Goal: Task Accomplishment & Management: Manage account settings

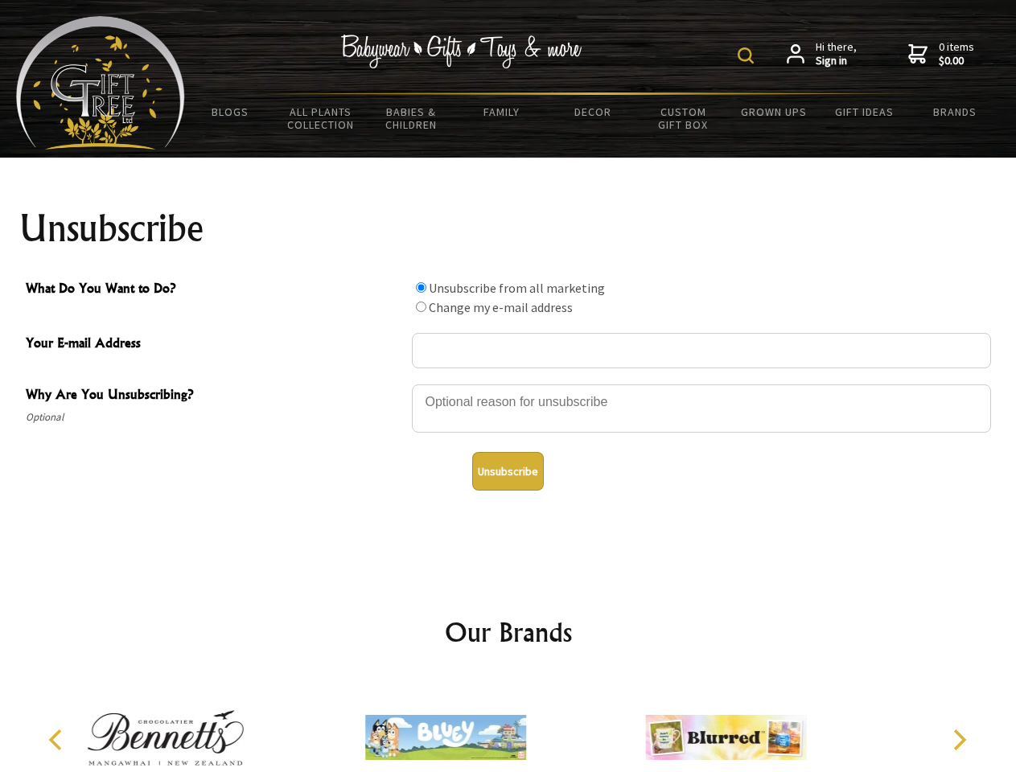
click at [748, 56] on img at bounding box center [746, 55] width 16 height 16
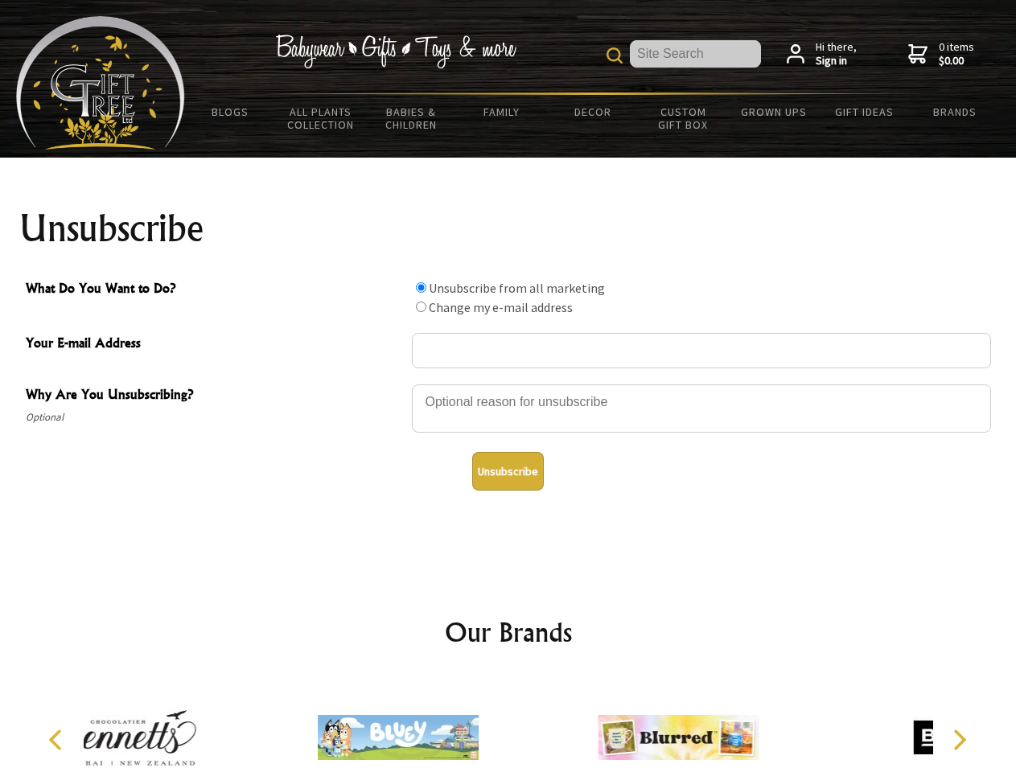
click at [509, 384] on div at bounding box center [701, 411] width 579 height 56
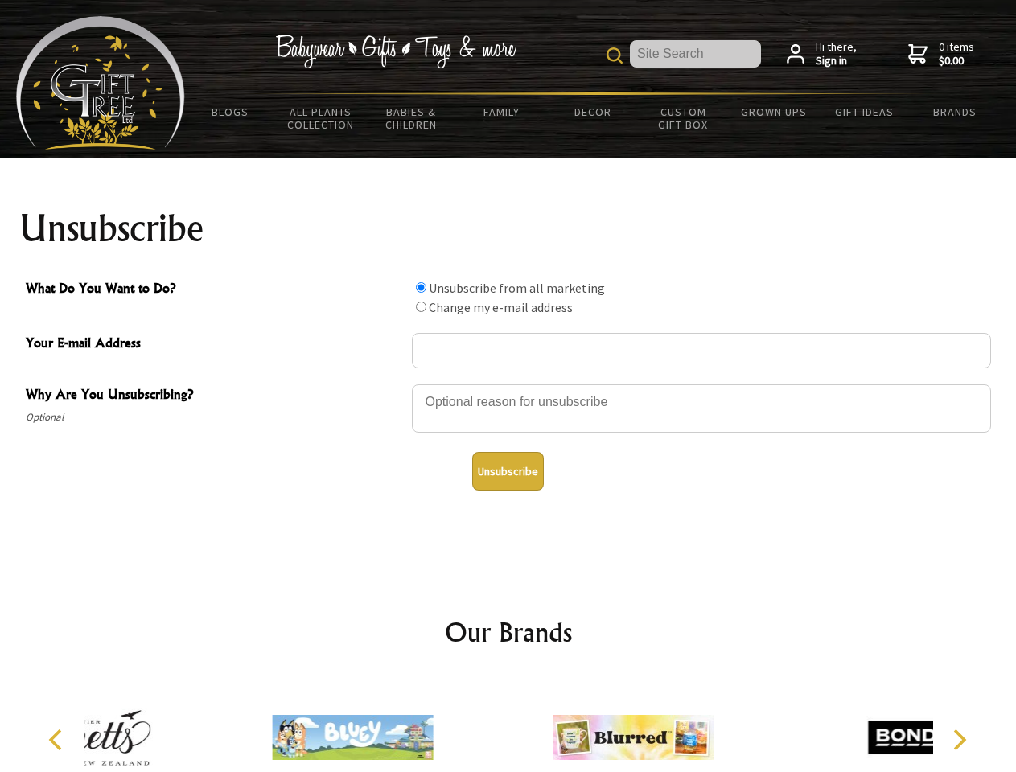
click at [421, 287] on input "What Do You Want to Do?" at bounding box center [421, 287] width 10 height 10
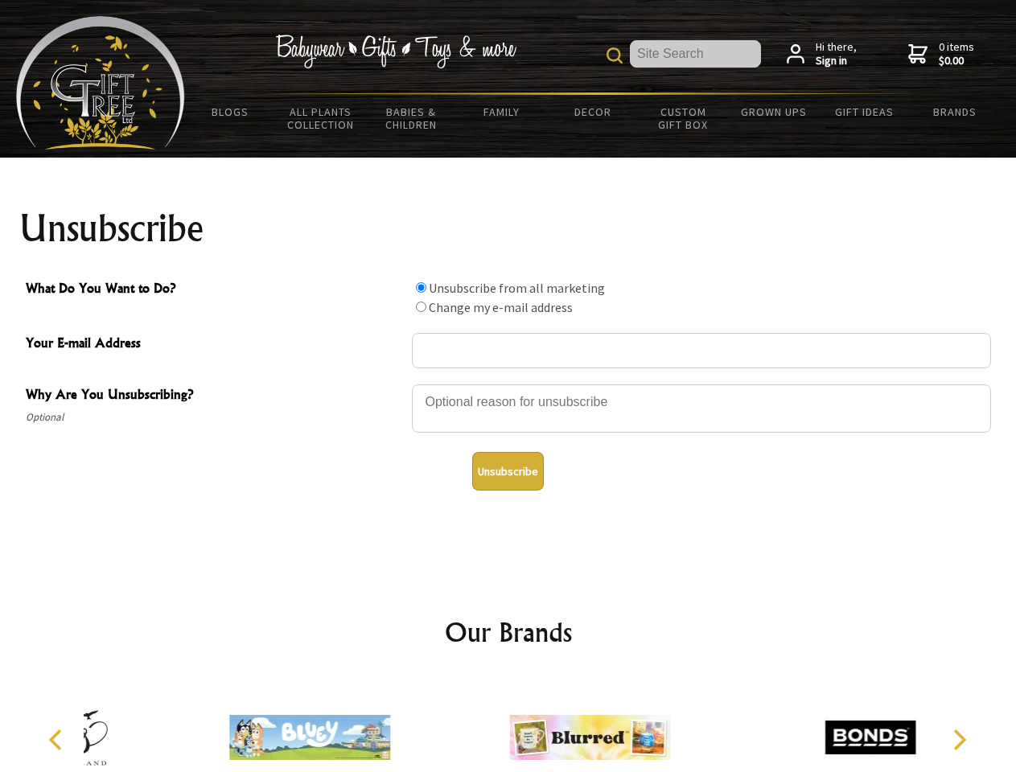
click at [421, 307] on input "What Do You Want to Do?" at bounding box center [421, 307] width 10 height 10
radio input "true"
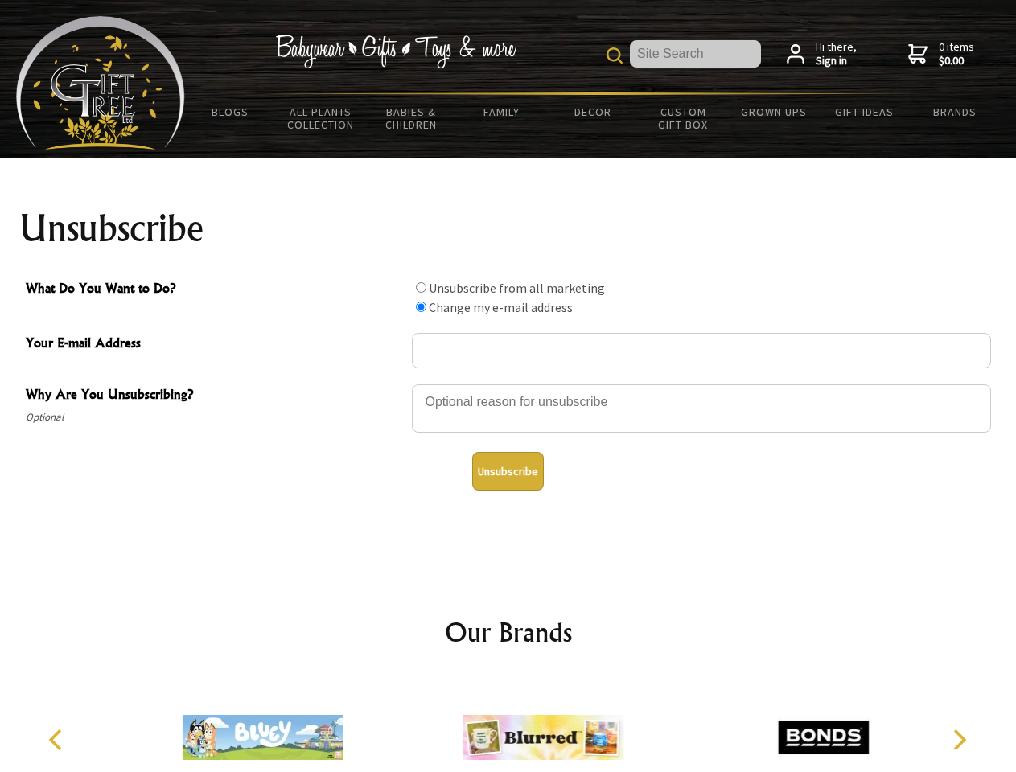
click at [508, 472] on button "Unsubscribe" at bounding box center [508, 471] width 72 height 39
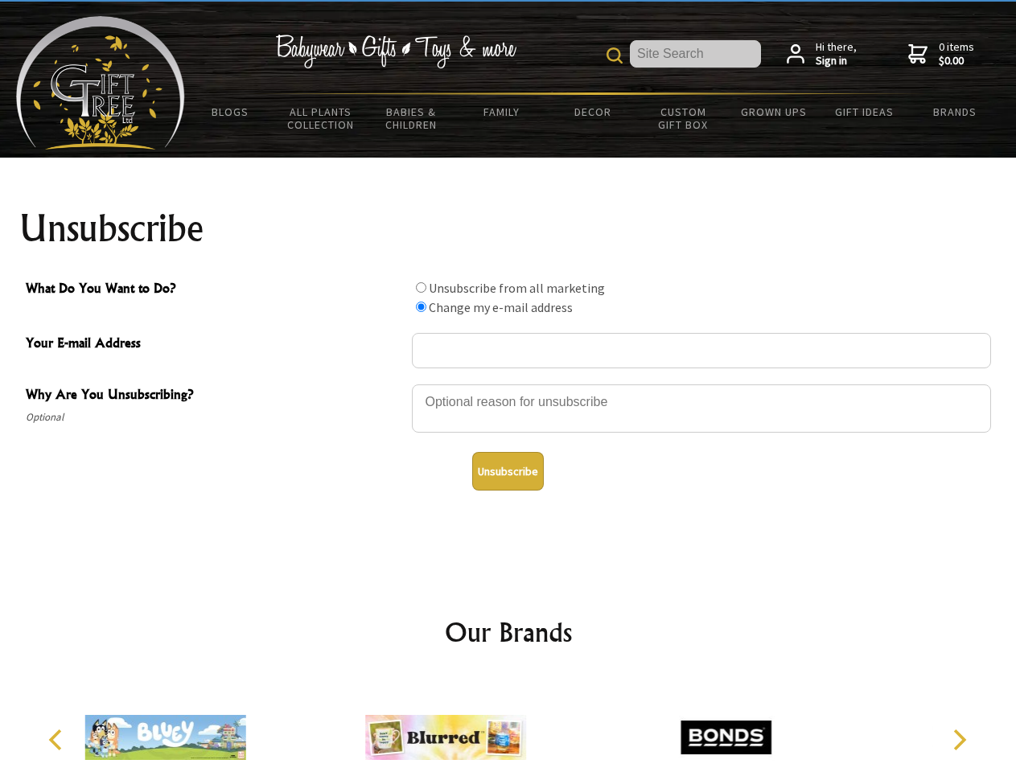
click at [58, 740] on icon "Previous" at bounding box center [57, 740] width 21 height 21
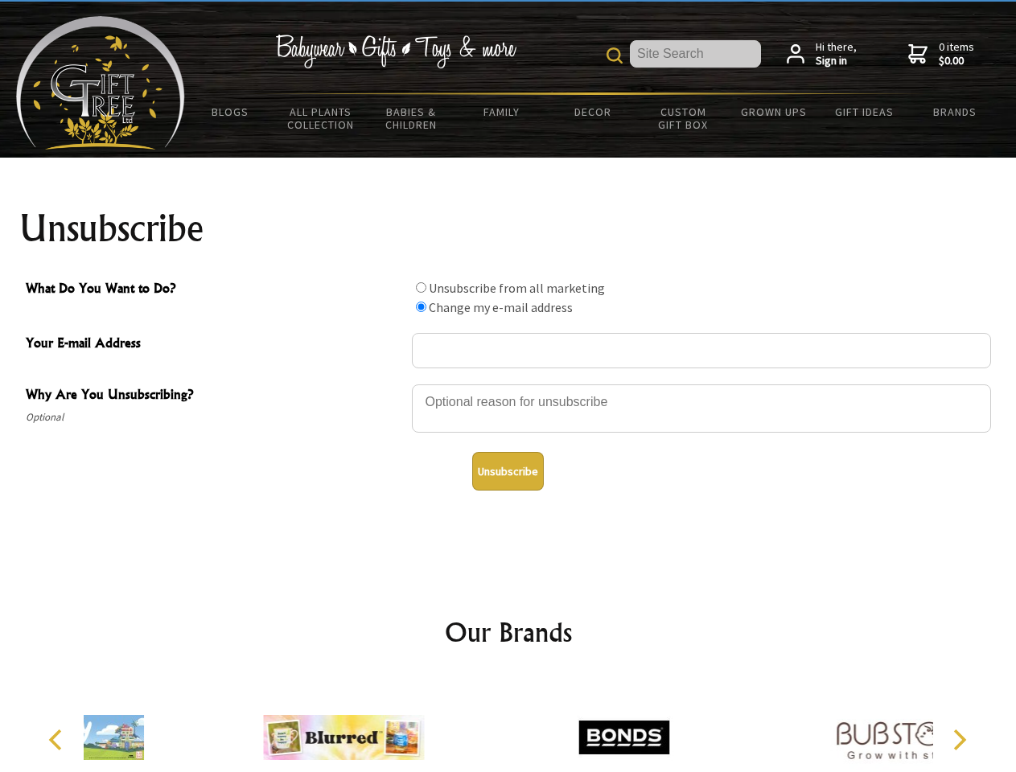
click at [959, 740] on icon "Next" at bounding box center [958, 740] width 21 height 21
